Goal: Transaction & Acquisition: Purchase product/service

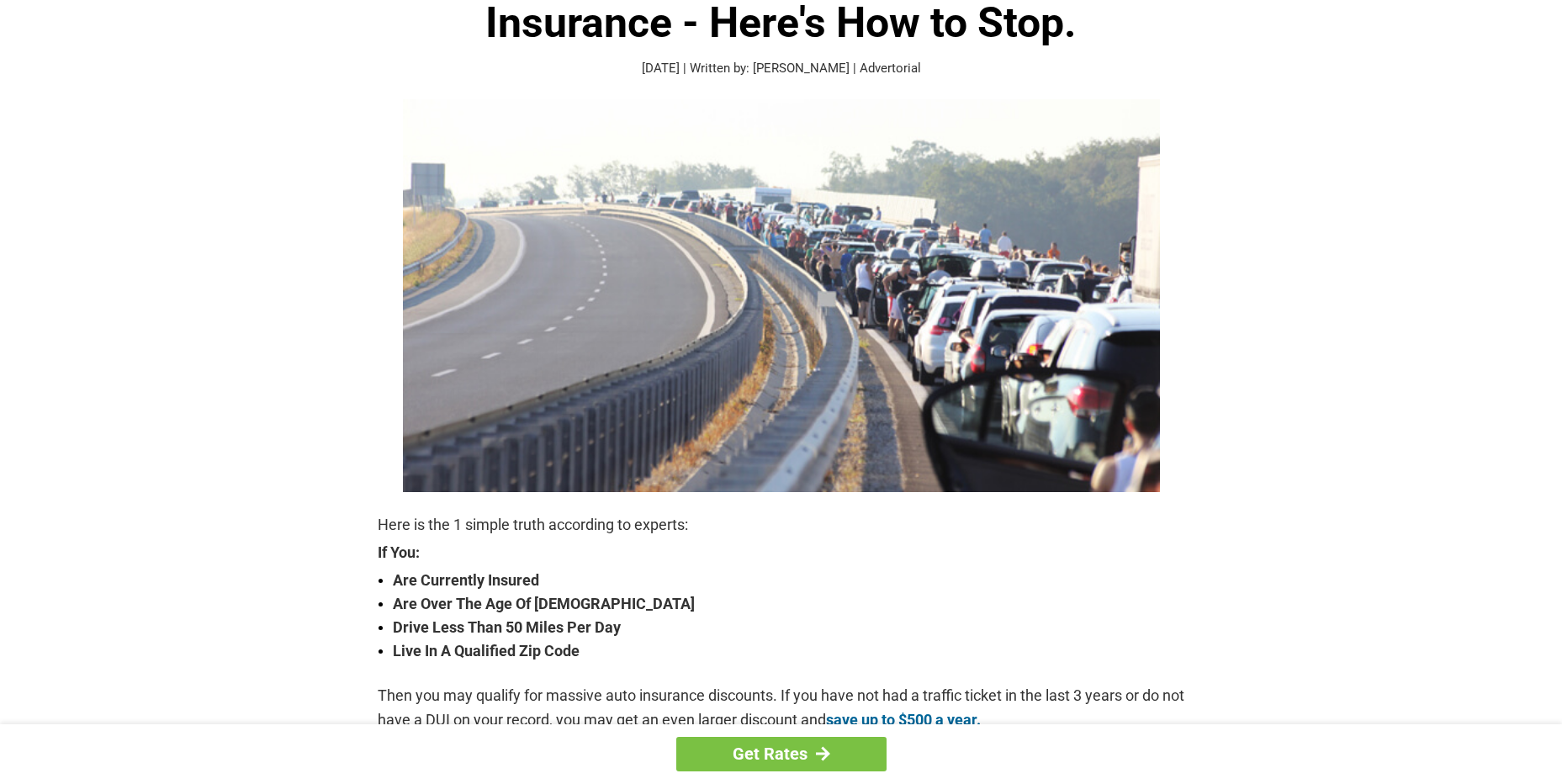
scroll to position [118, 0]
click at [797, 751] on link "Get Rates" at bounding box center [781, 754] width 210 height 35
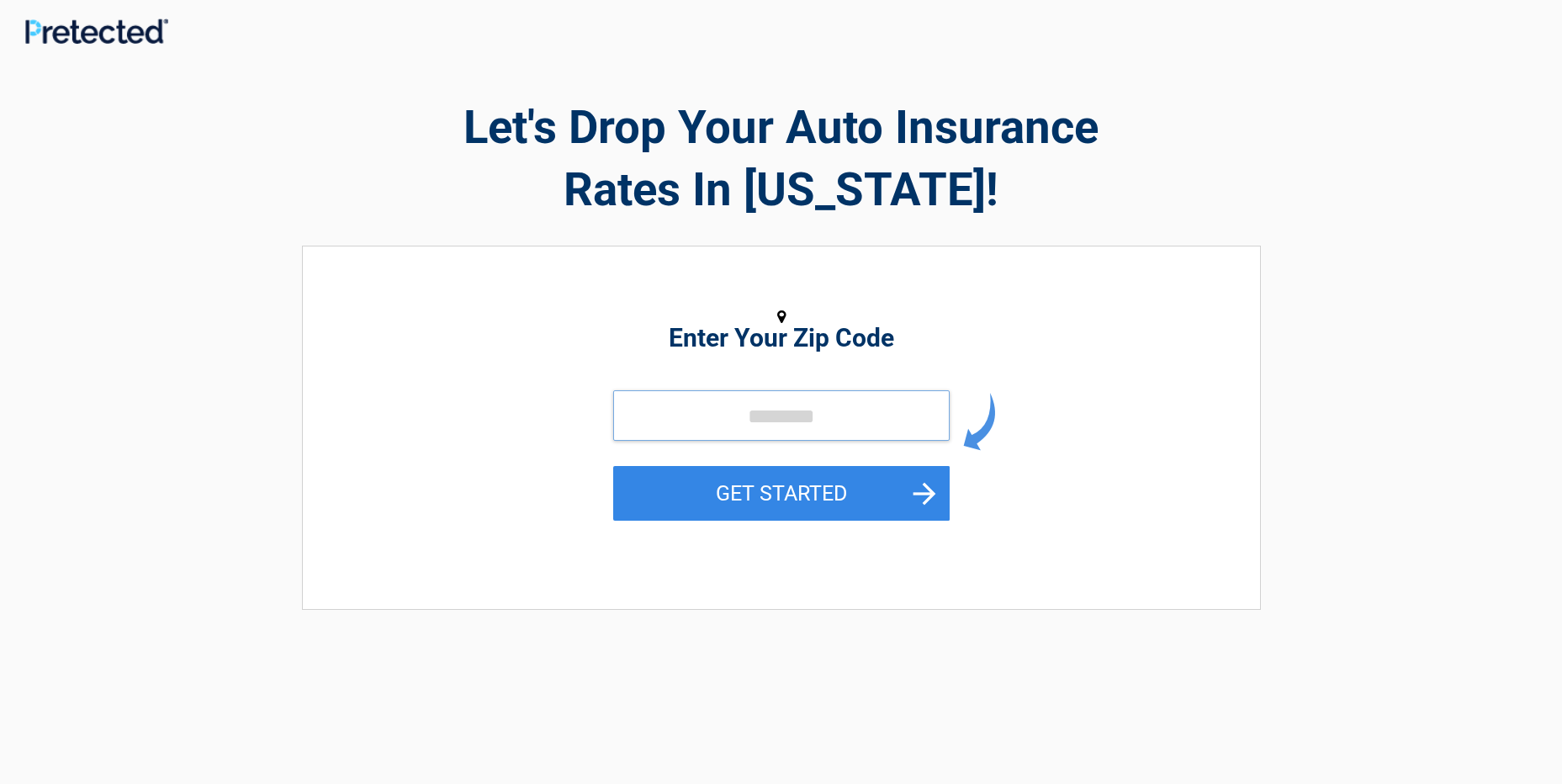
click at [789, 428] on input "tel" at bounding box center [781, 416] width 336 height 50
click at [790, 424] on input "tel" at bounding box center [781, 416] width 336 height 50
